Goal: Find specific page/section: Find specific page/section

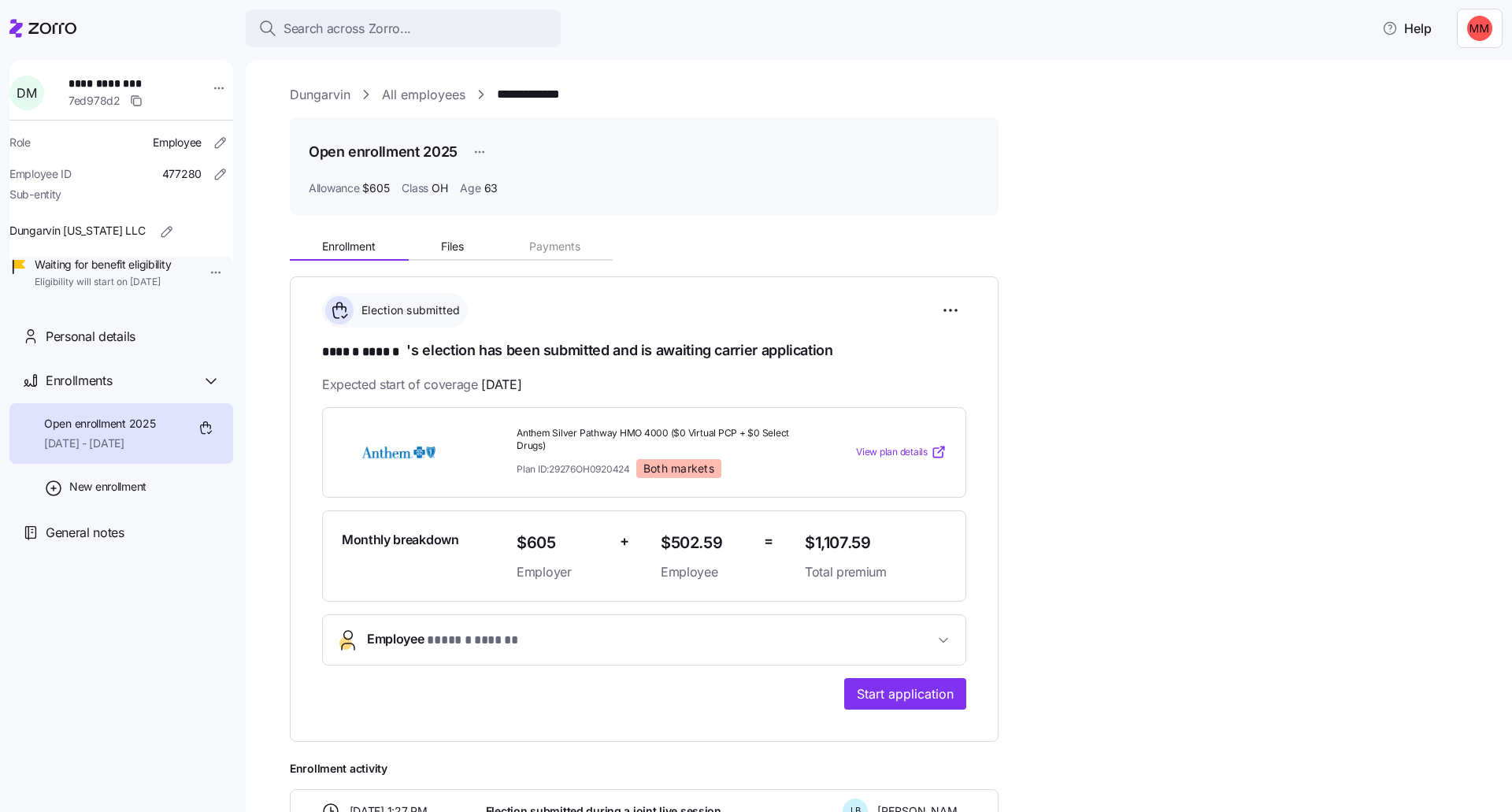
click at [53, 21] on icon at bounding box center [43, 28] width 67 height 19
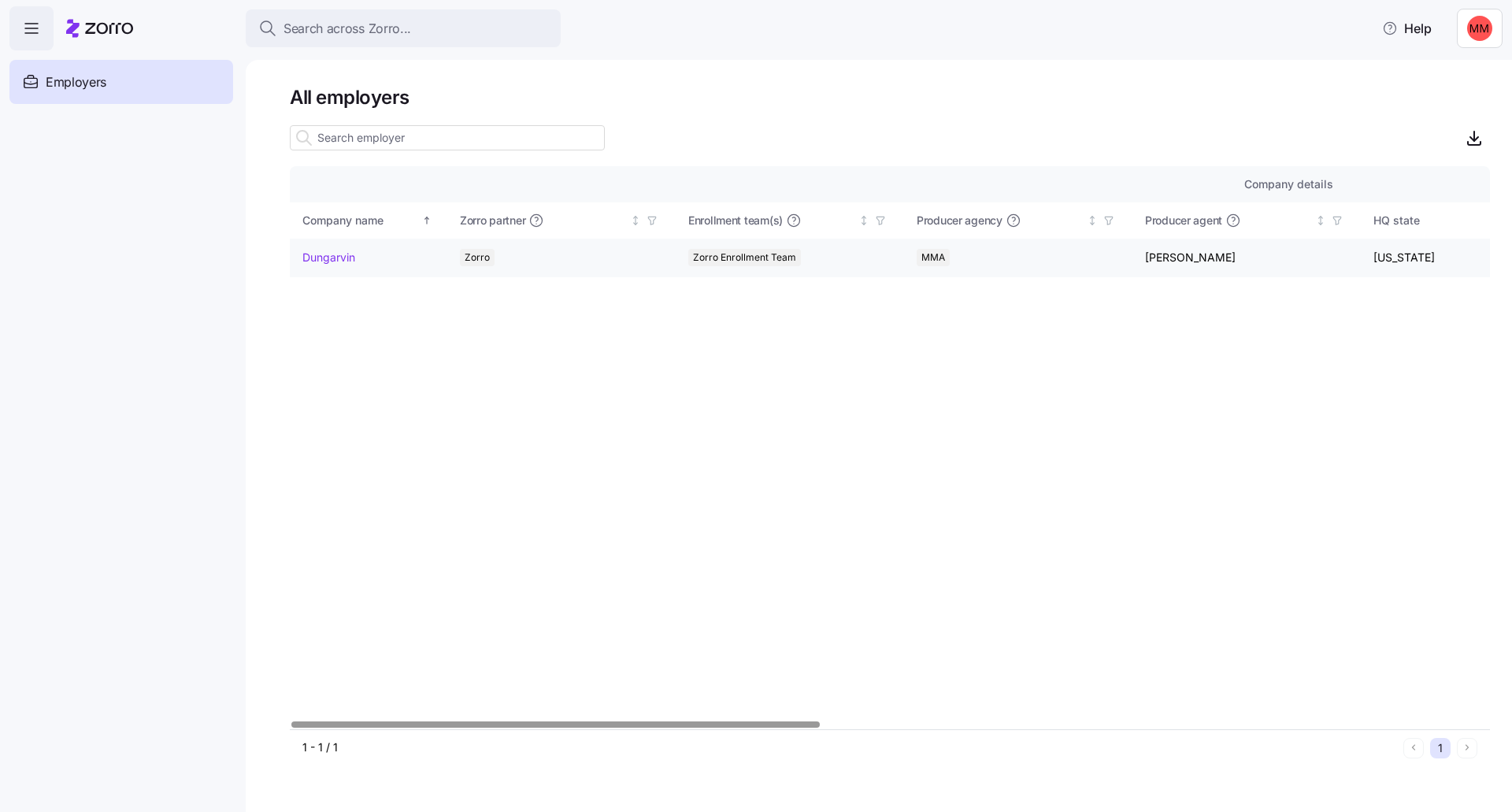
drag, startPoint x: 325, startPoint y: 256, endPoint x: 339, endPoint y: 259, distance: 14.3
click at [325, 256] on link "Dungarvin" at bounding box center [328, 257] width 53 height 15
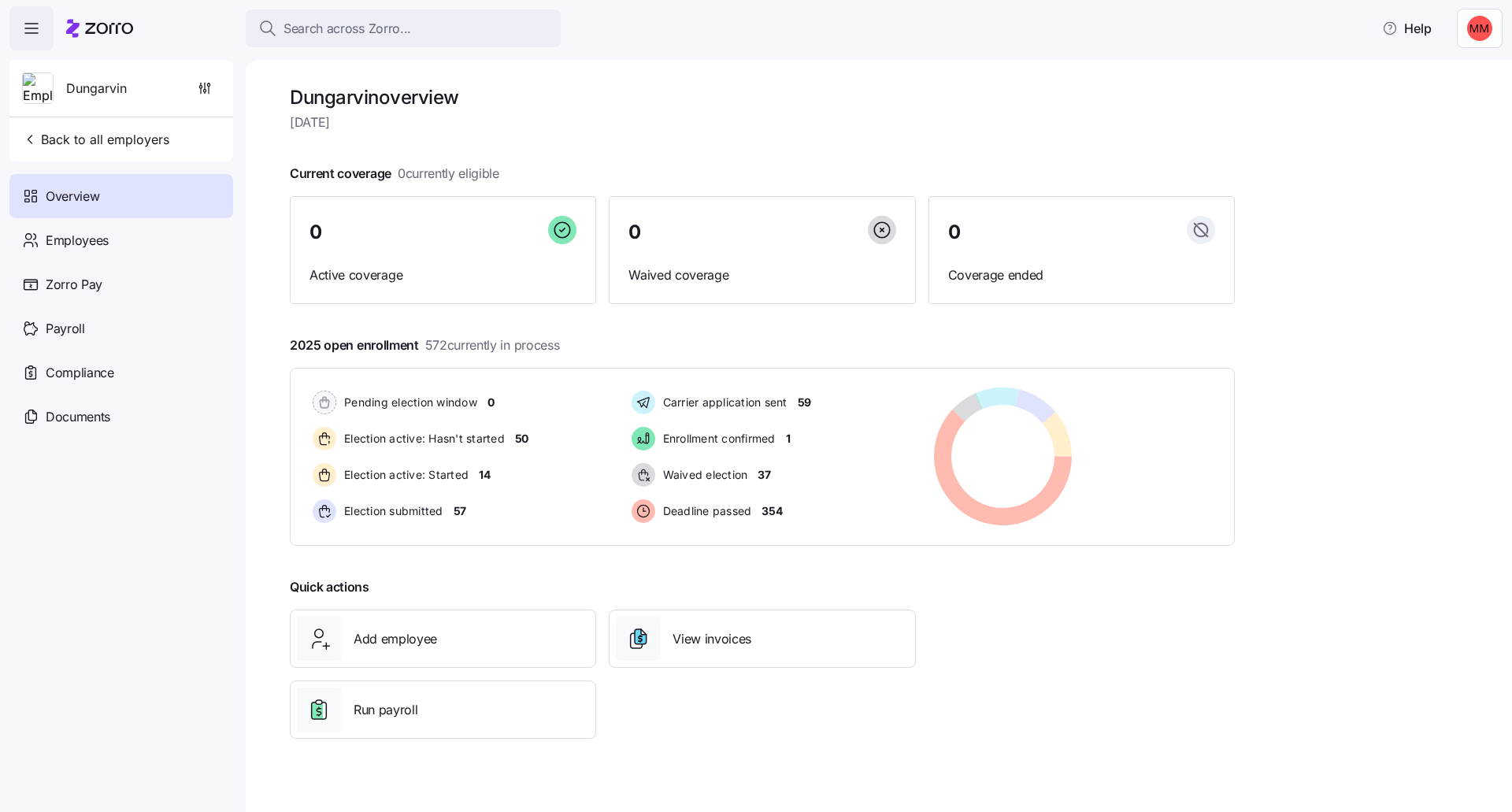
click at [1324, 356] on div "Dungarvin overview [DATE] Current coverage 0 currently eligible 0 Active covera…" at bounding box center [878, 436] width 1266 height 752
